Goal: Find specific page/section: Find specific page/section

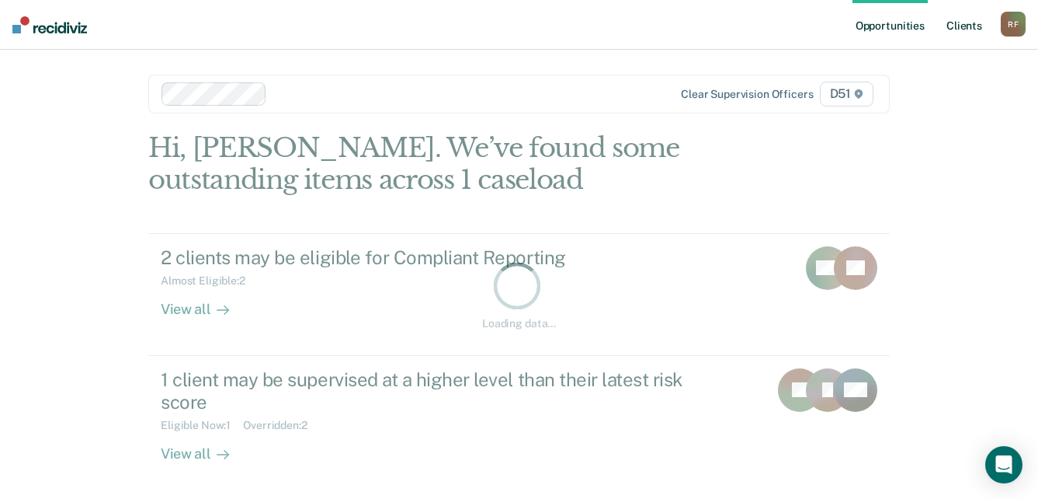
click at [974, 23] on link "Client s" at bounding box center [965, 25] width 42 height 50
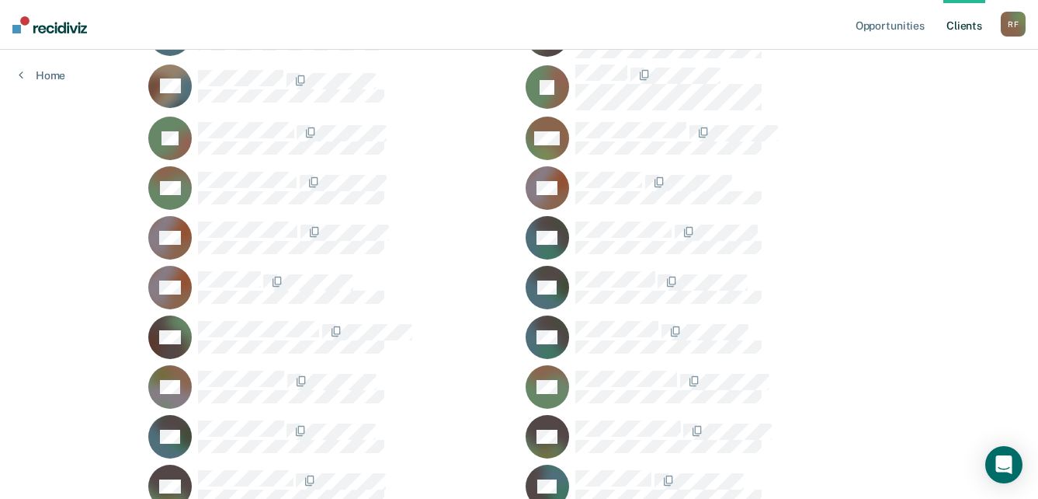
scroll to position [699, 0]
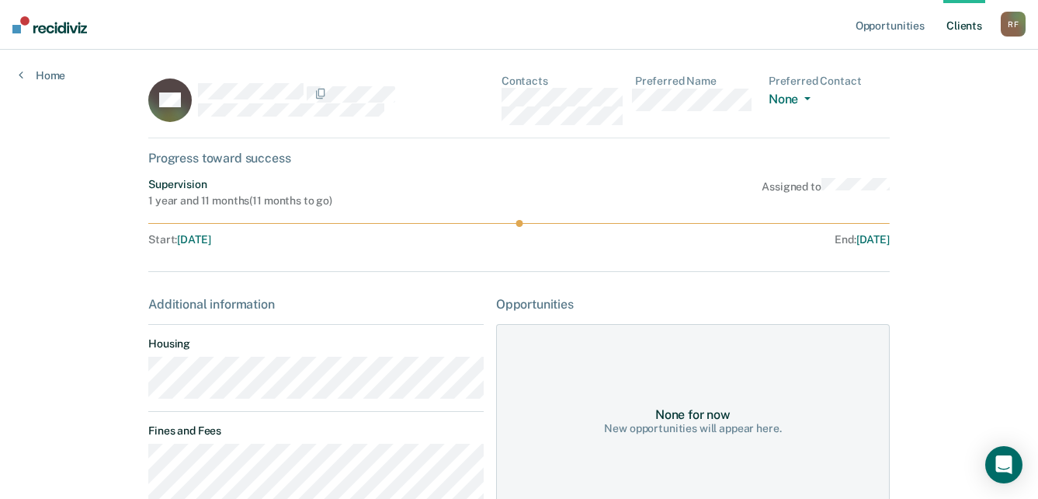
click at [500, 98] on div "KH Contacts Preferred Name Preferred Contact None Call Text Email None" at bounding box center [519, 107] width 742 height 64
